Goal: Browse casually: Explore the website without a specific task or goal

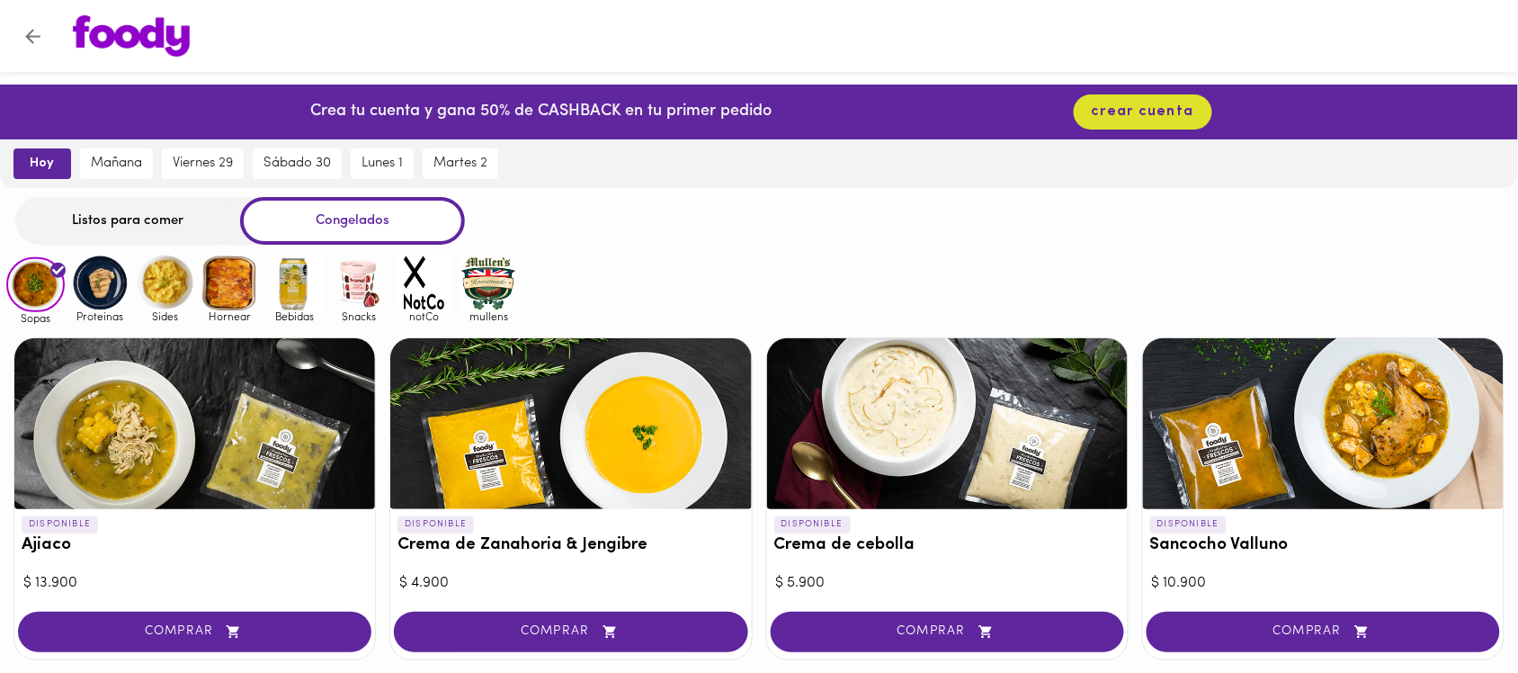
click at [108, 281] on img at bounding box center [100, 283] width 58 height 58
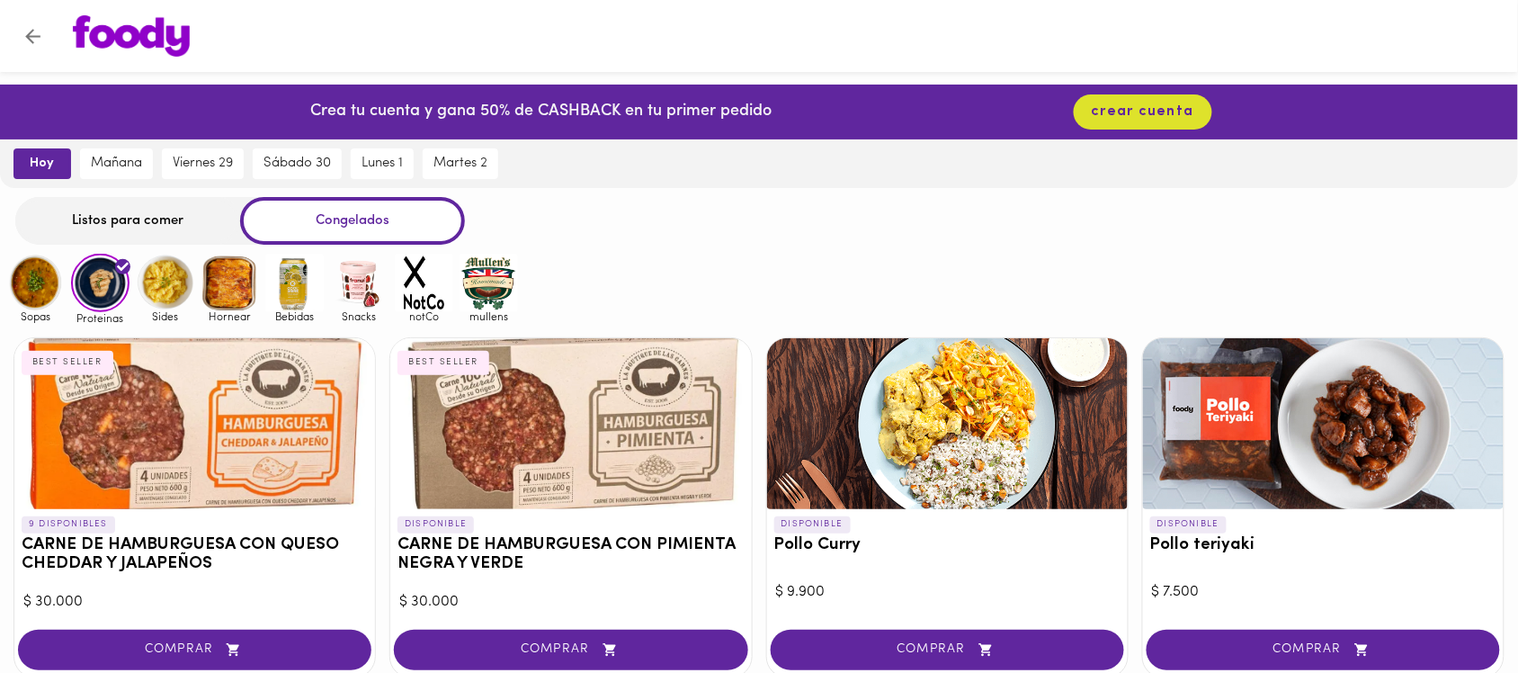
click at [169, 276] on img at bounding box center [165, 283] width 58 height 58
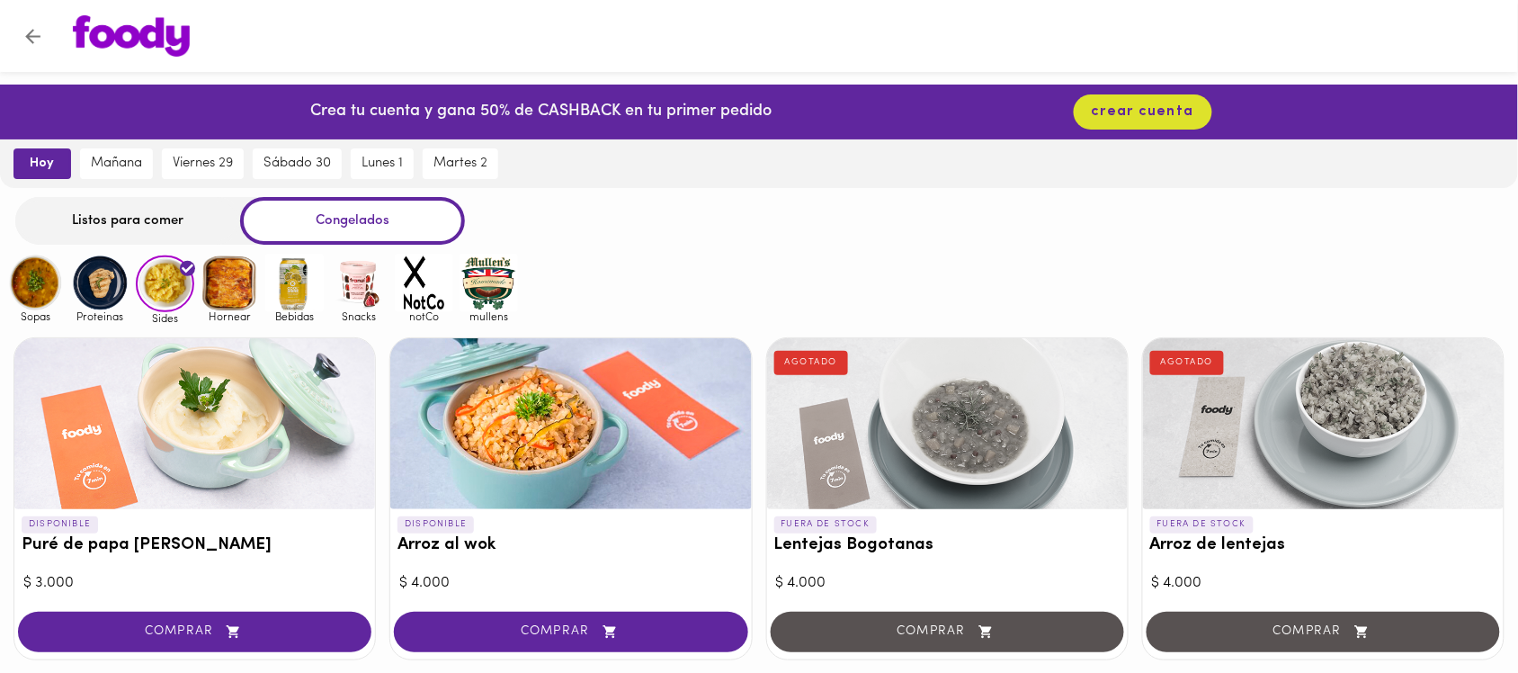
click at [227, 281] on img at bounding box center [230, 283] width 58 height 58
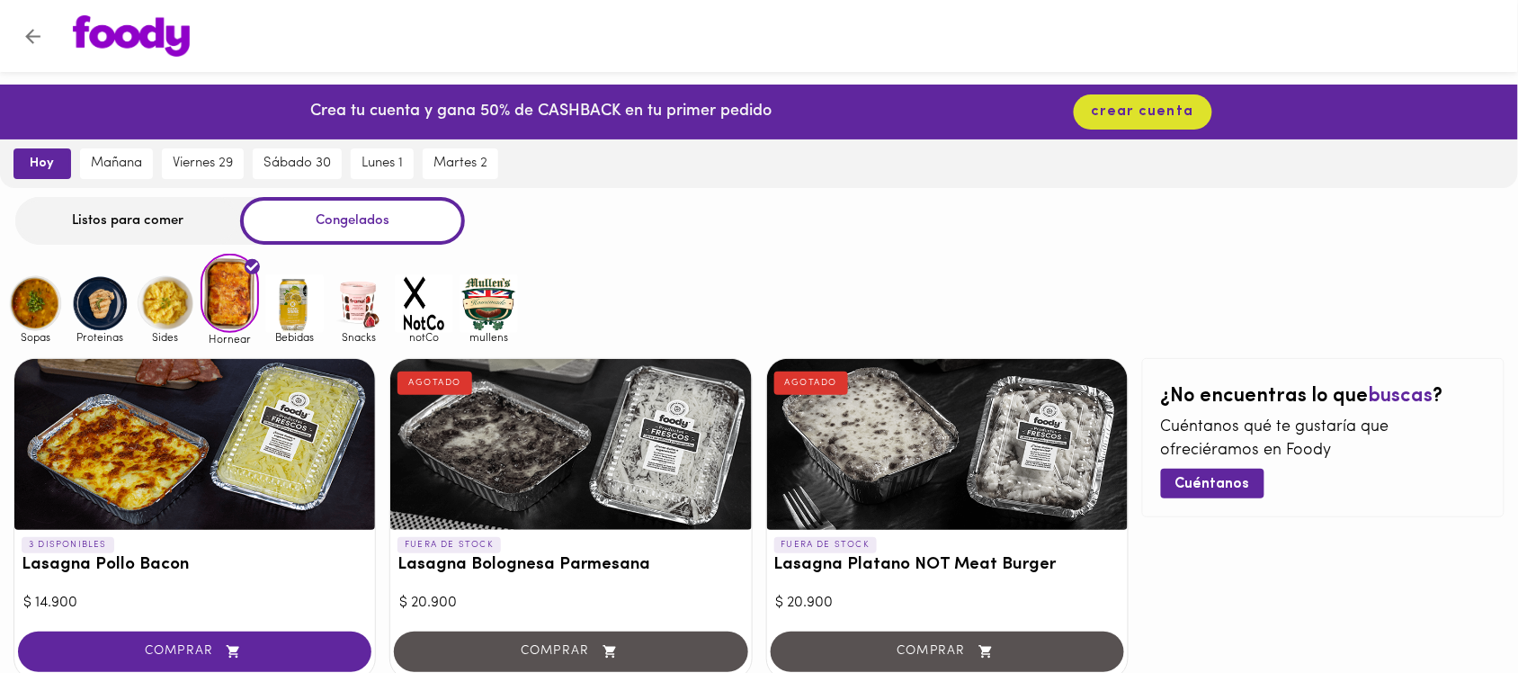
click at [32, 297] on img at bounding box center [35, 303] width 58 height 58
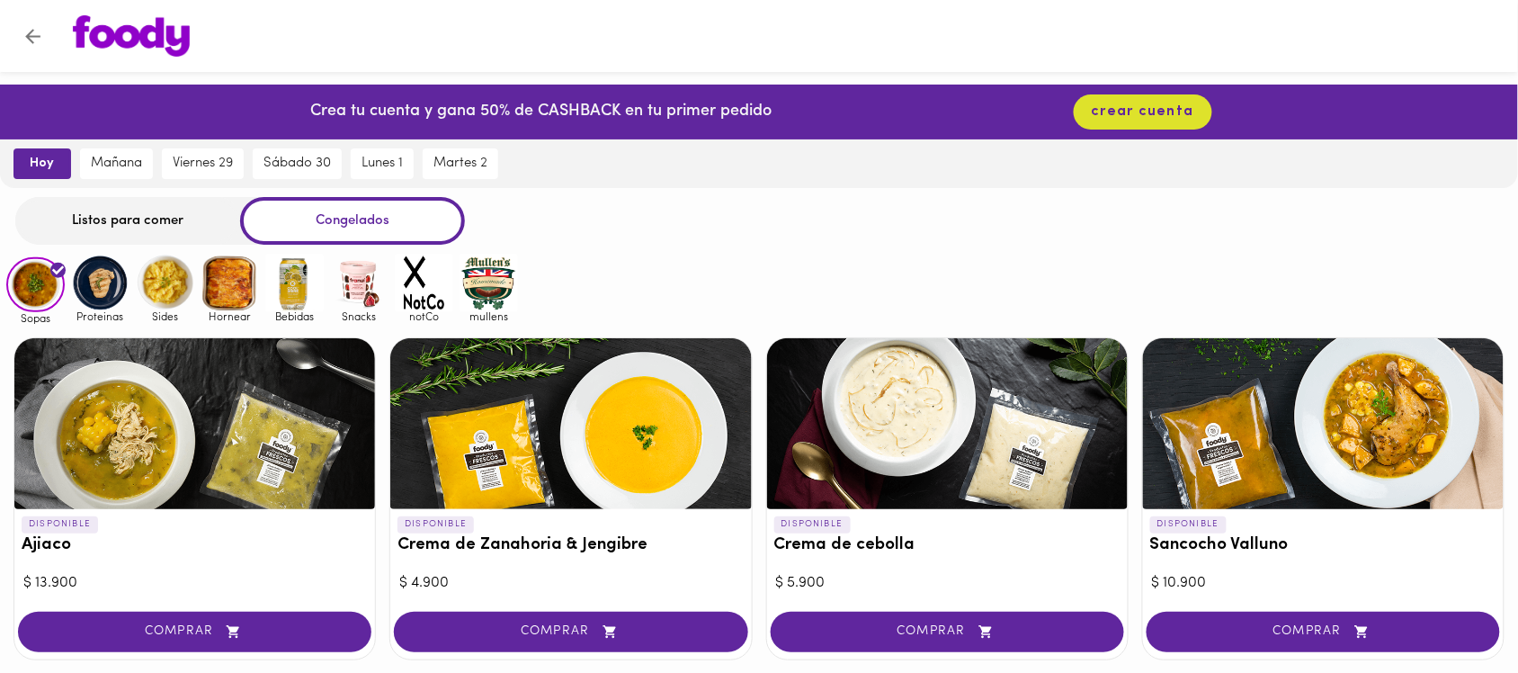
click at [77, 212] on div "Listos para comer" at bounding box center [127, 221] width 225 height 48
